Goal: Find contact information: Find contact information

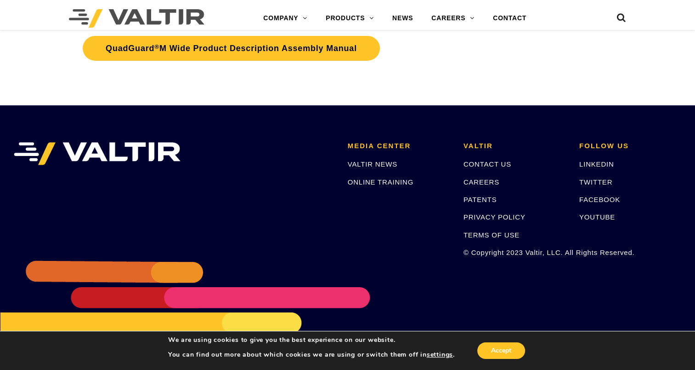
scroll to position [3083, 0]
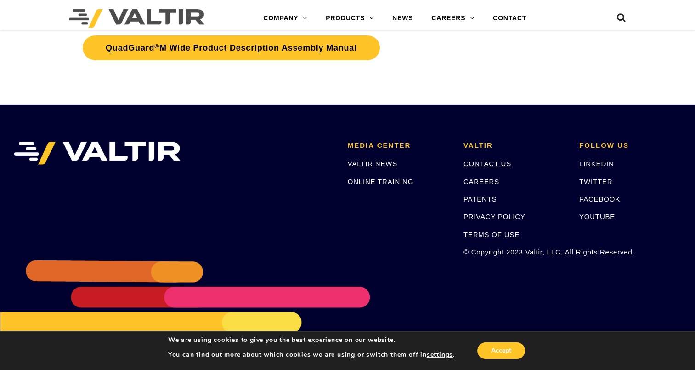
click at [488, 160] on link "CONTACT US" at bounding box center [488, 164] width 48 height 8
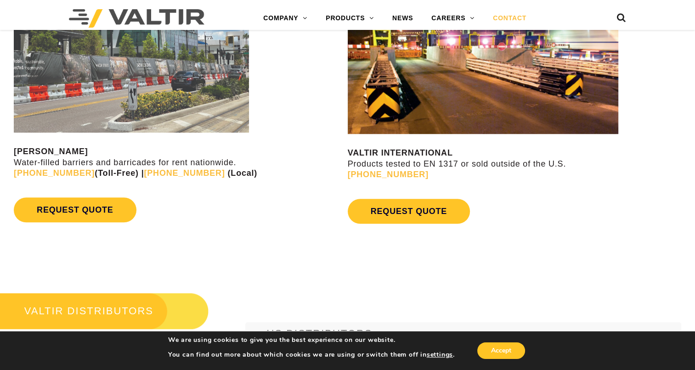
scroll to position [781, 0]
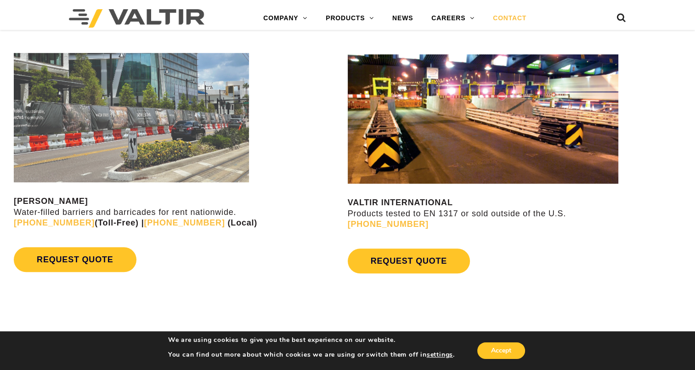
drag, startPoint x: 89, startPoint y: 211, endPoint x: 113, endPoint y: 210, distance: 24.0
click at [113, 210] on p "VALTIR RENTALS Water-filled barriers and barricades for rent nationwide. [PHONE…" at bounding box center [180, 212] width 332 height 32
click at [115, 210] on p "VALTIR RENTALS Water-filled barriers and barricades for rent nationwide. [PHONE…" at bounding box center [180, 212] width 332 height 32
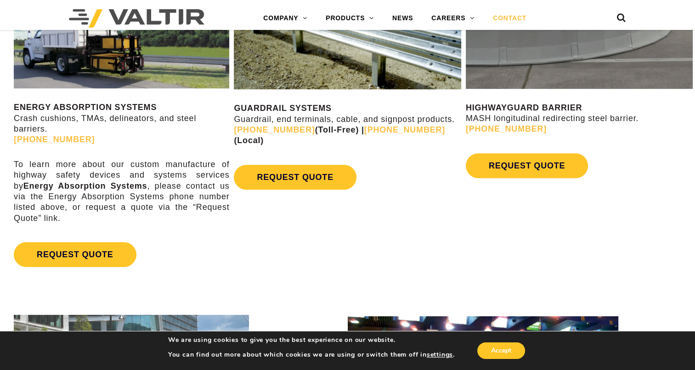
scroll to position [506, 0]
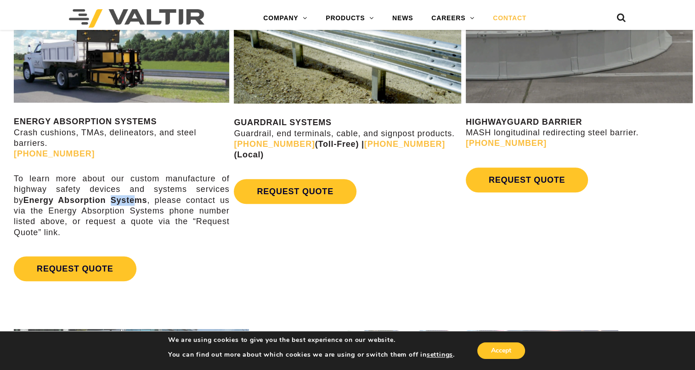
drag, startPoint x: 97, startPoint y: 198, endPoint x: 122, endPoint y: 198, distance: 25.3
click at [122, 198] on strong "Energy Absorption Systems" at bounding box center [85, 199] width 124 height 9
drag, startPoint x: 122, startPoint y: 198, endPoint x: 117, endPoint y: 196, distance: 5.2
click at [122, 198] on strong "Energy Absorption Systems" at bounding box center [85, 199] width 124 height 9
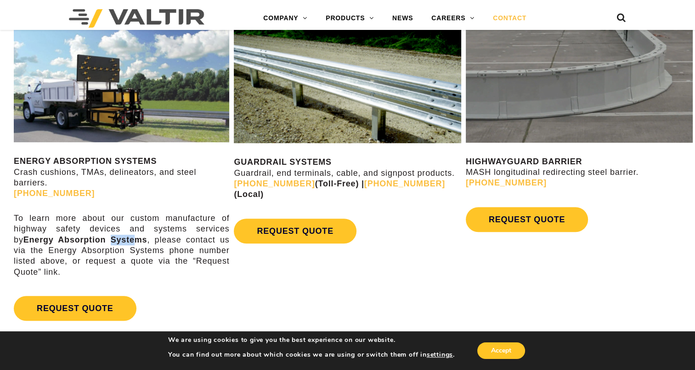
scroll to position [460, 0]
